Goal: Task Accomplishment & Management: Use online tool/utility

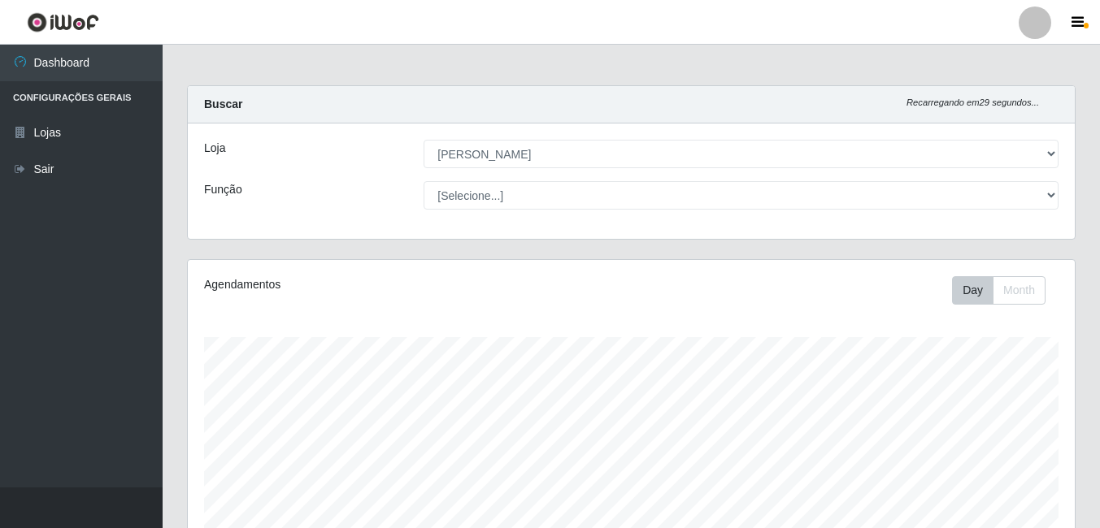
select select "402"
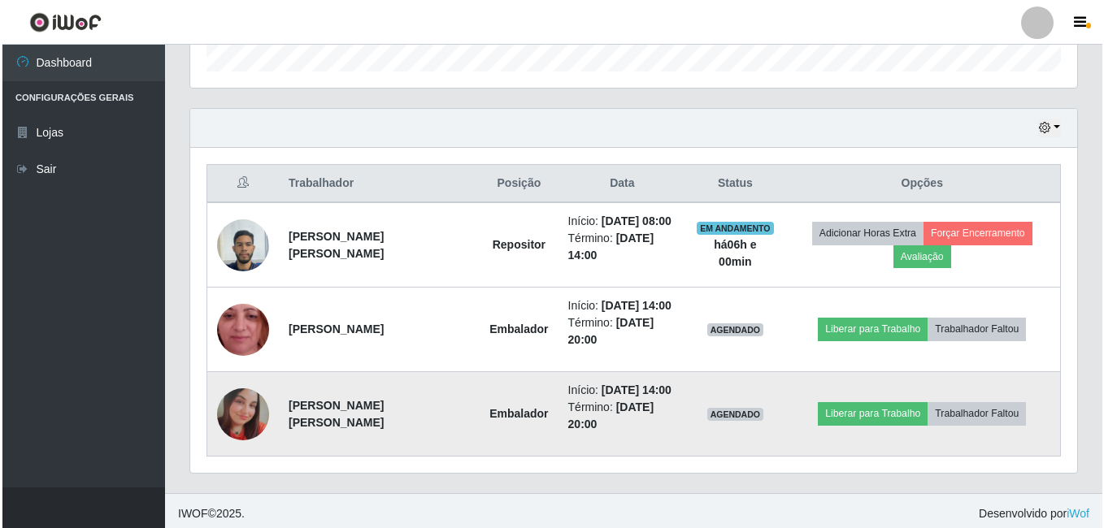
scroll to position [515, 0]
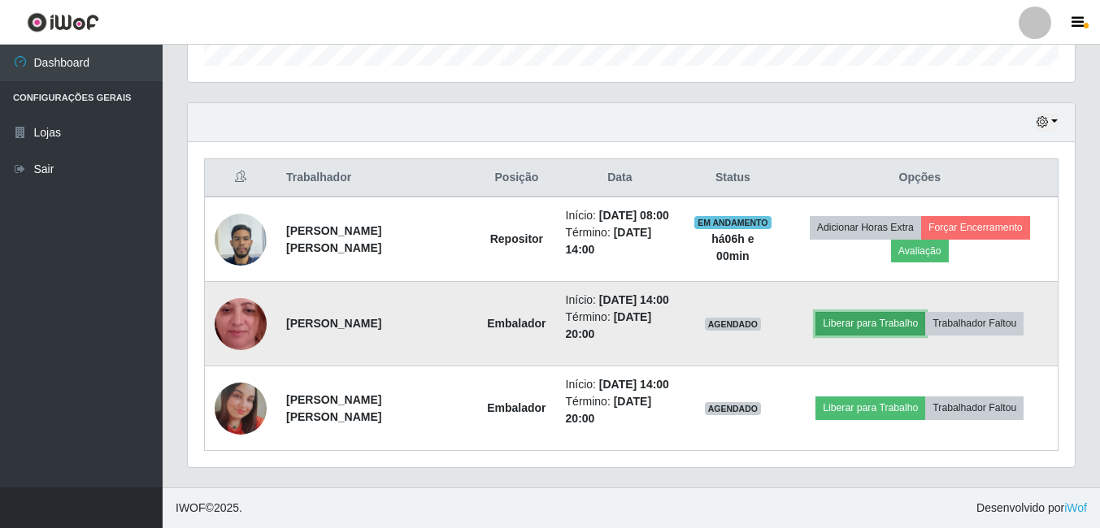
click at [857, 314] on button "Liberar para Trabalho" at bounding box center [870, 323] width 110 height 23
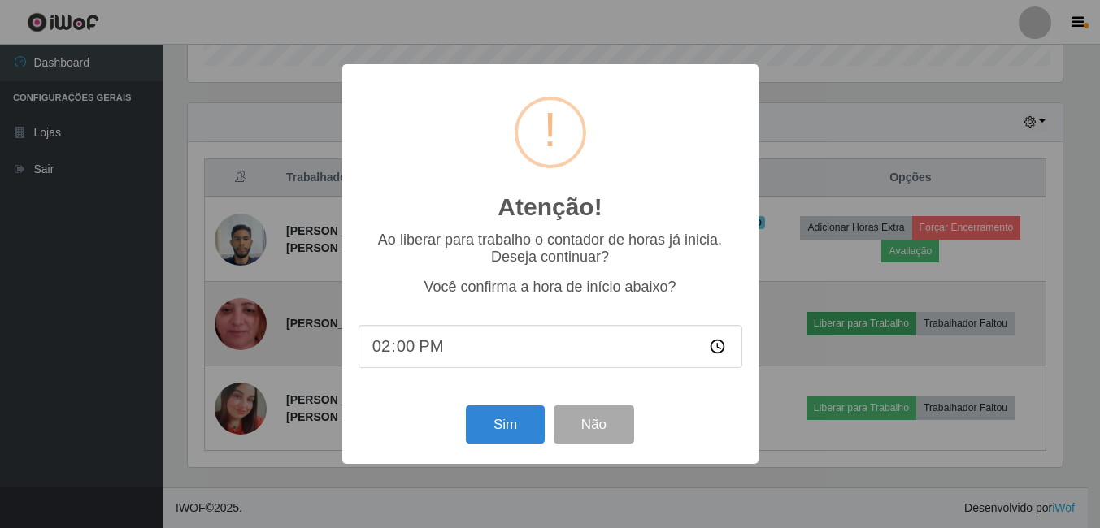
scroll to position [337, 878]
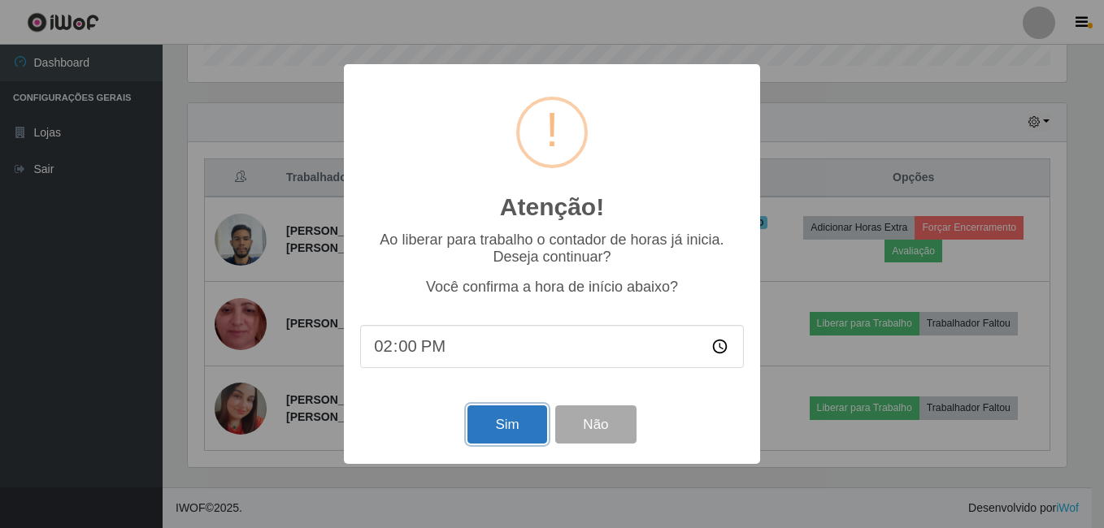
click at [499, 420] on button "Sim" at bounding box center [506, 425] width 79 height 38
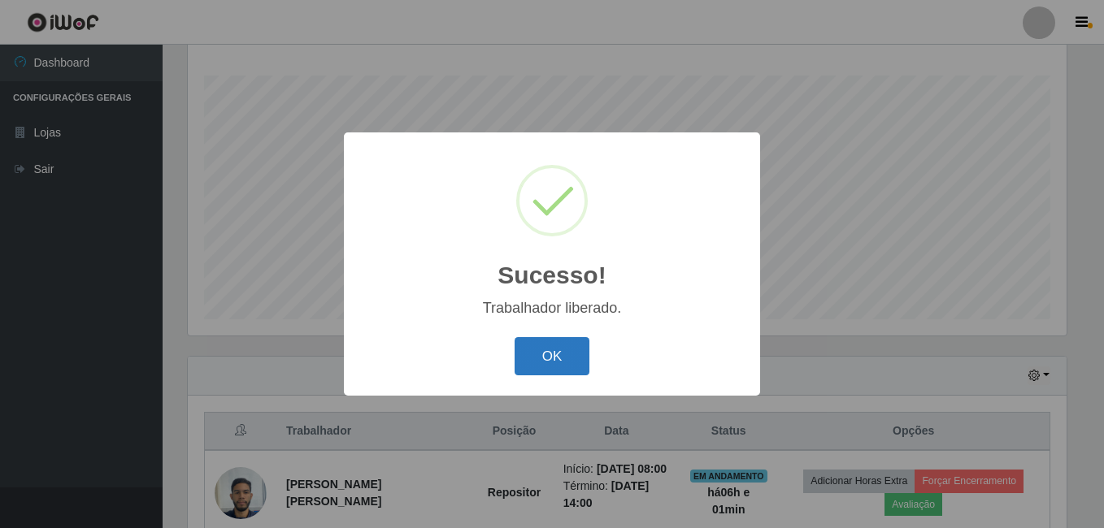
click at [545, 355] on button "OK" at bounding box center [552, 356] width 76 height 38
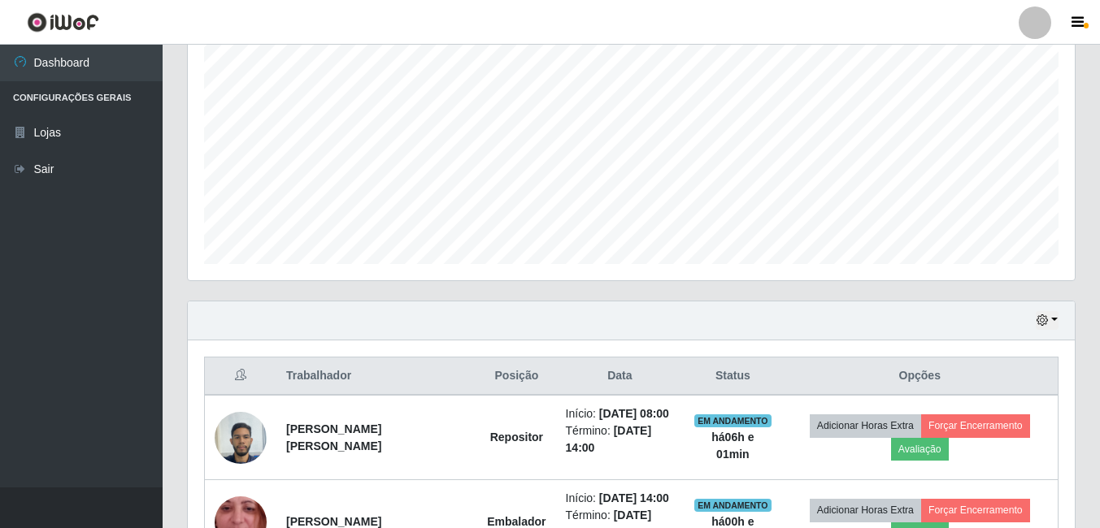
scroll to position [515, 0]
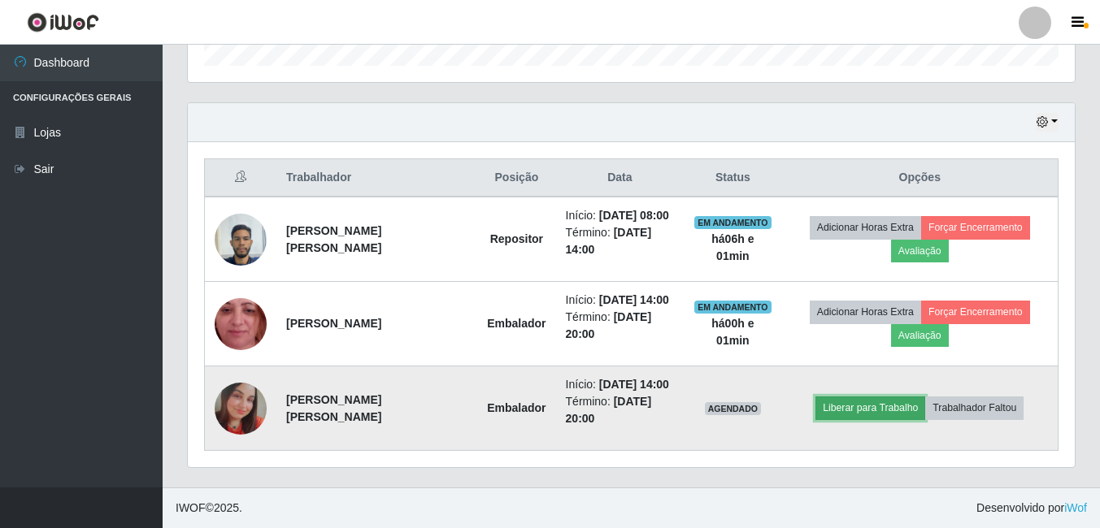
click at [848, 410] on button "Liberar para Trabalho" at bounding box center [870, 408] width 110 height 23
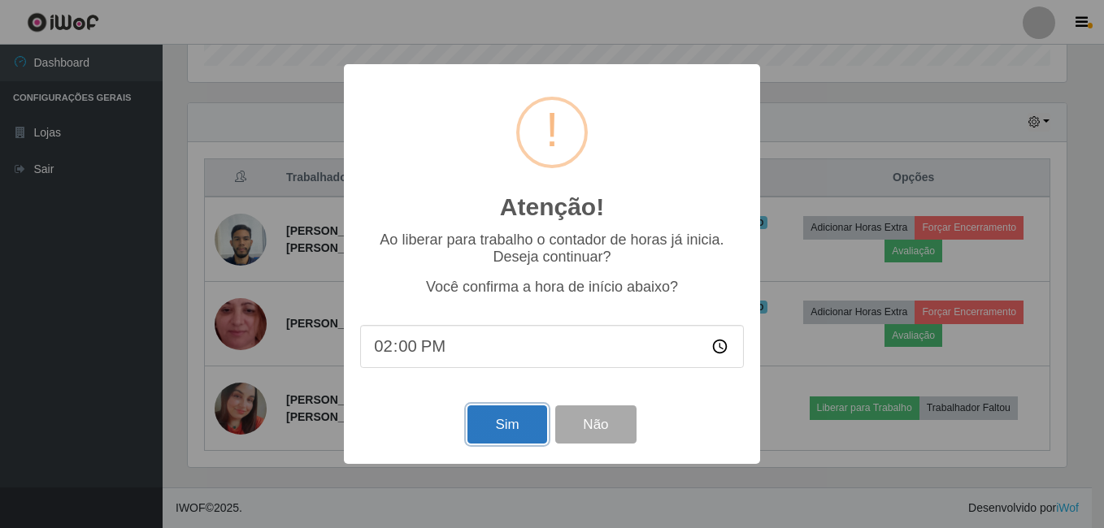
click at [478, 419] on button "Sim" at bounding box center [506, 425] width 79 height 38
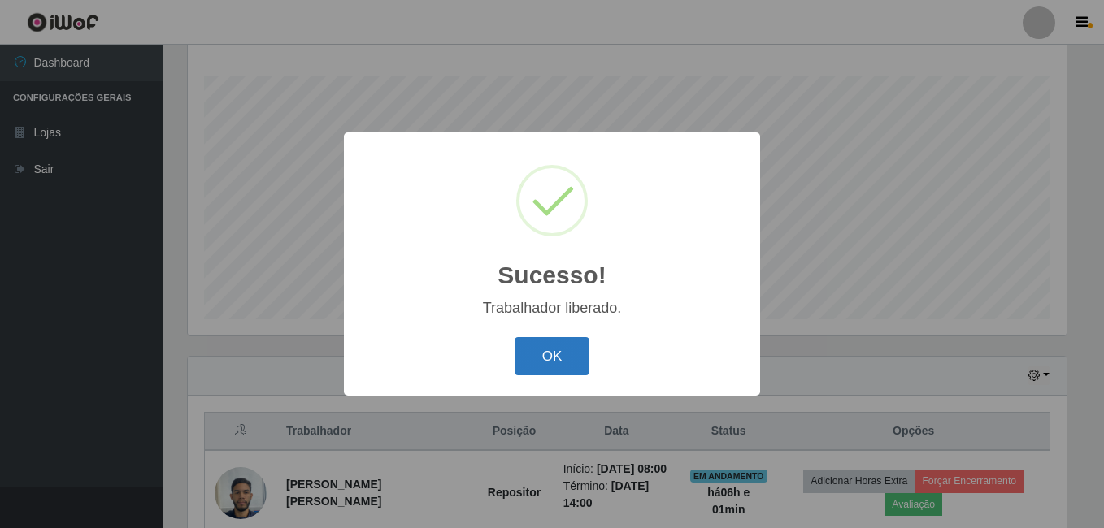
click at [542, 346] on button "OK" at bounding box center [552, 356] width 76 height 38
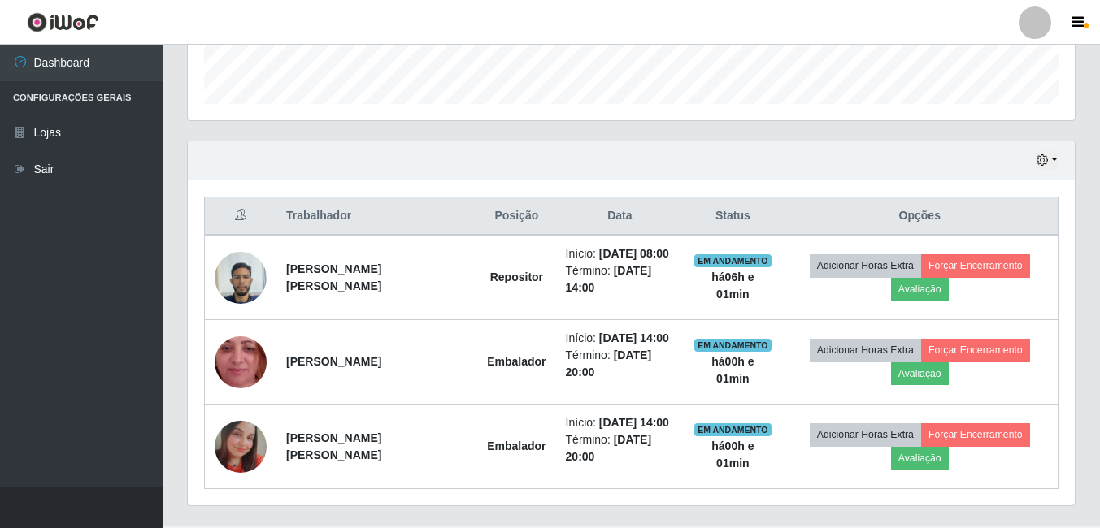
scroll to position [505, 0]
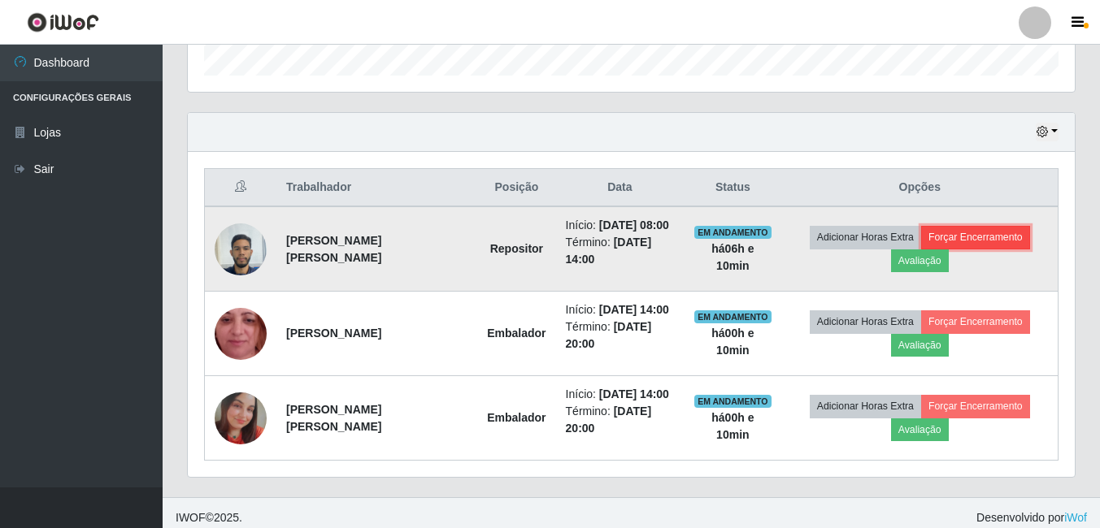
click at [971, 236] on button "Forçar Encerramento" at bounding box center [975, 237] width 109 height 23
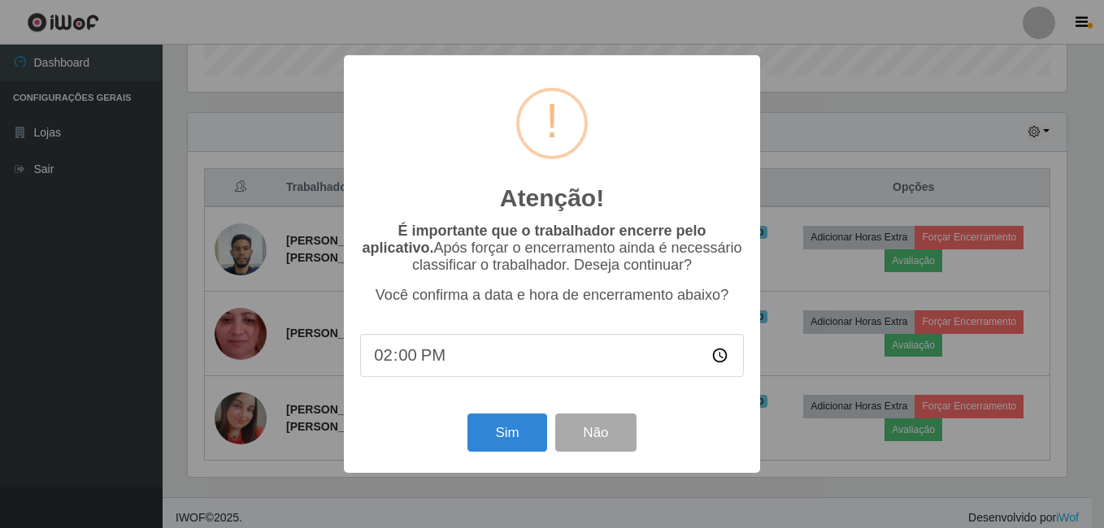
click at [800, 160] on div "Atenção! × É importante que o trabalhador encerre pelo aplicativo. Após forçar …" at bounding box center [552, 264] width 1104 height 528
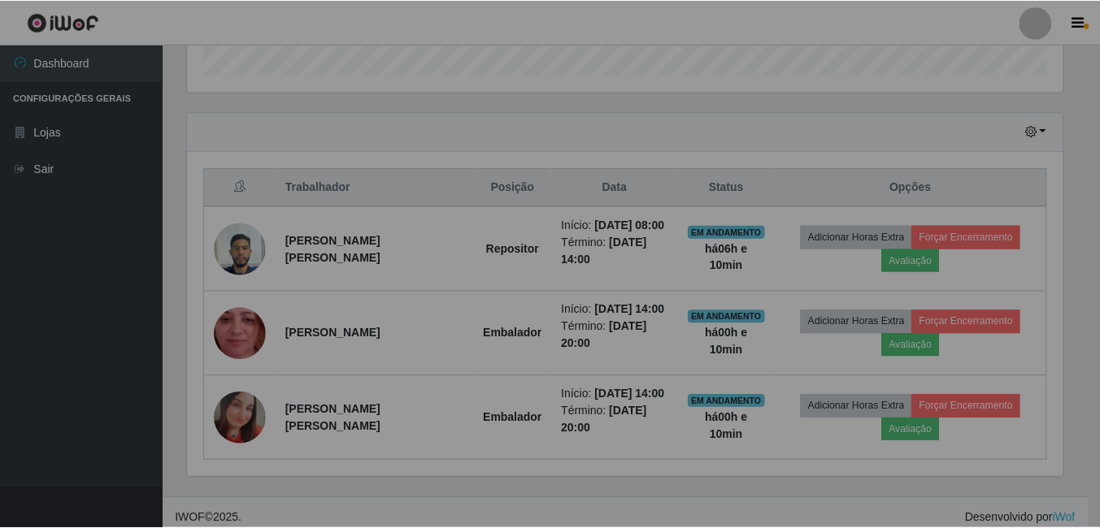
scroll to position [337, 887]
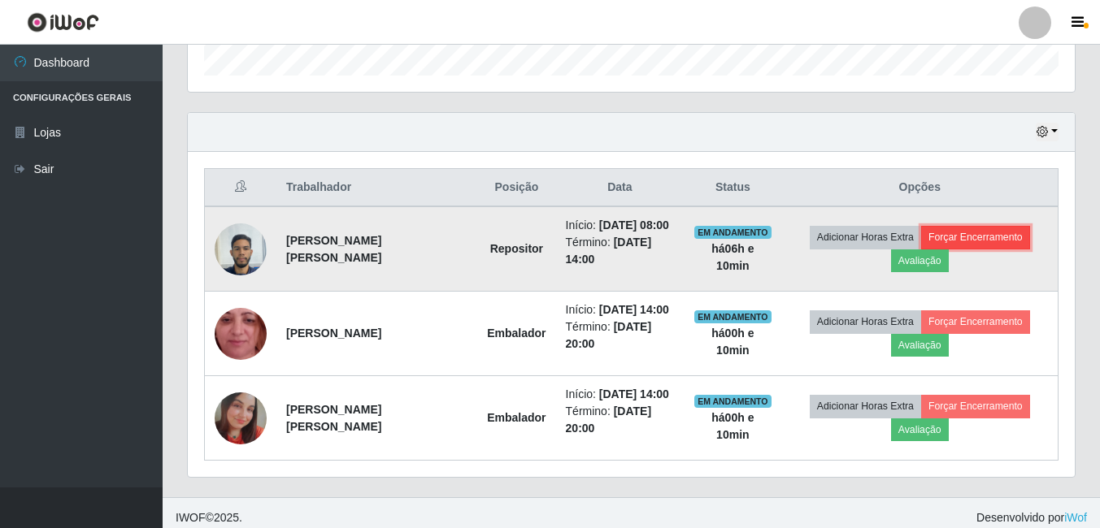
click at [970, 233] on button "Forçar Encerramento" at bounding box center [975, 237] width 109 height 23
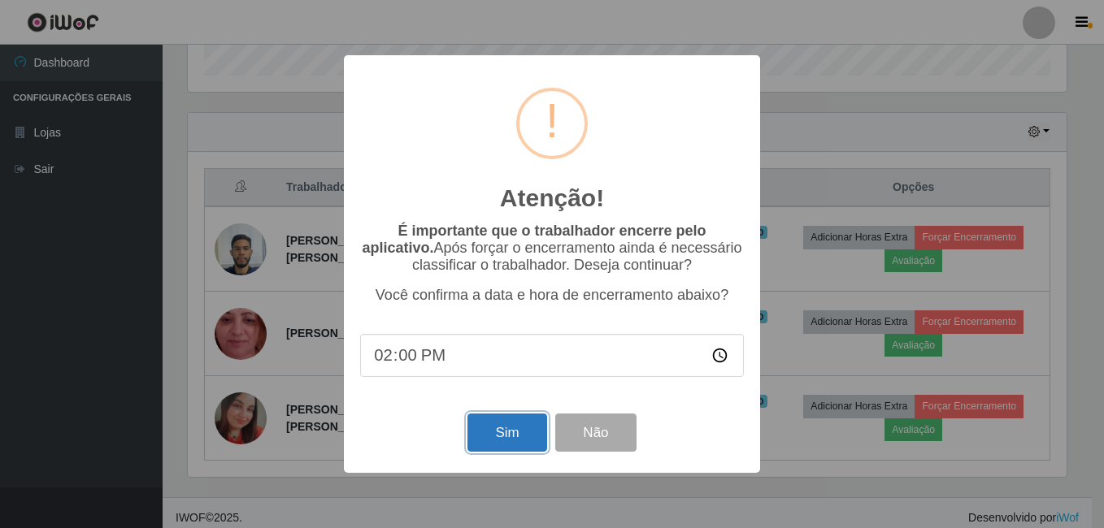
click at [514, 432] on button "Sim" at bounding box center [506, 433] width 79 height 38
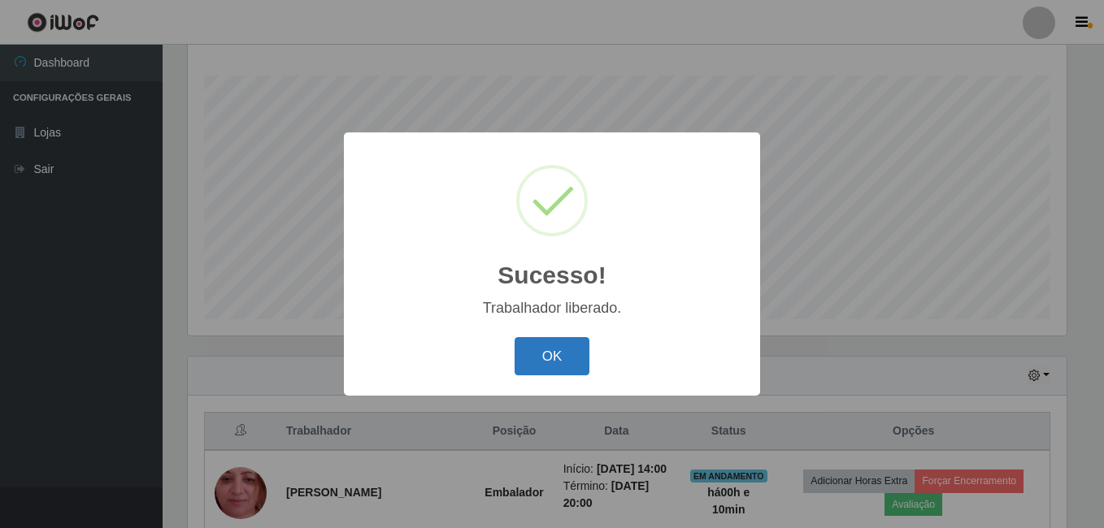
click at [568, 346] on button "OK" at bounding box center [552, 356] width 76 height 38
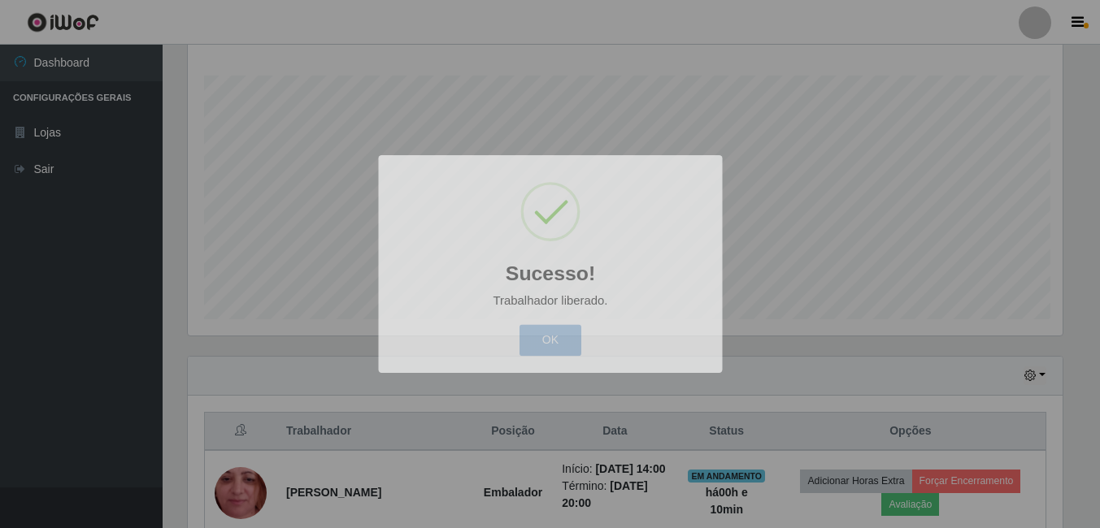
scroll to position [337, 887]
